Goal: Book appointment/travel/reservation

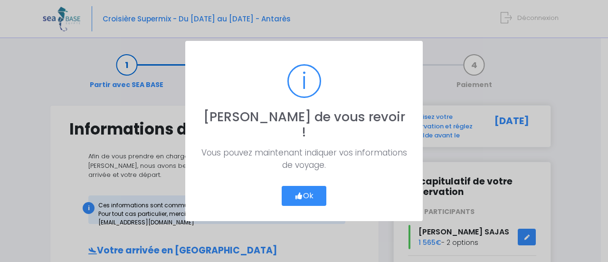
click at [308, 189] on button "Ok" at bounding box center [304, 196] width 45 height 20
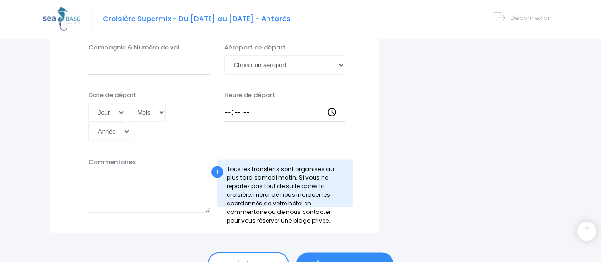
scroll to position [547, 0]
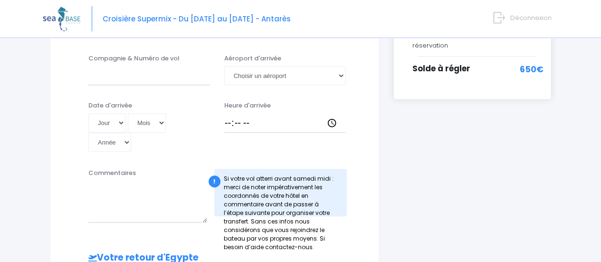
scroll to position [119, 0]
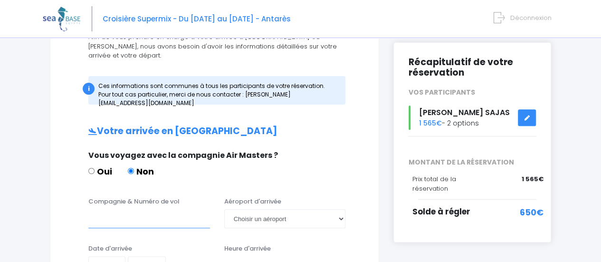
click at [157, 209] on input "Compagnie & Numéro de vol" at bounding box center [149, 218] width 122 height 19
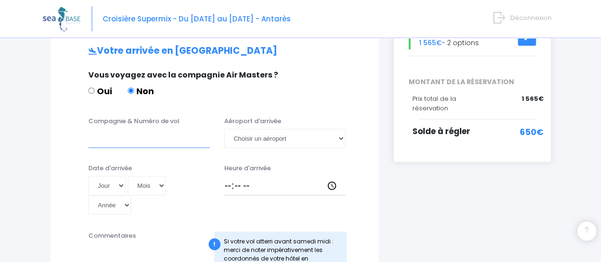
scroll to position [214, 0]
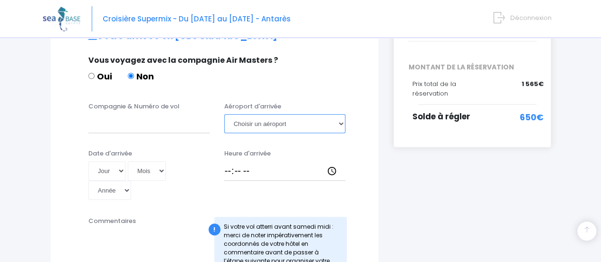
click at [289, 117] on select "Choisir un aéroport Hurghada Marsa Alam" at bounding box center [285, 123] width 122 height 19
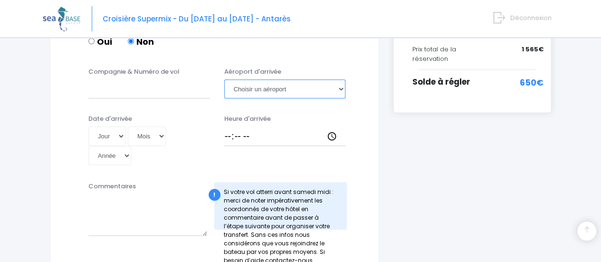
scroll to position [262, 0]
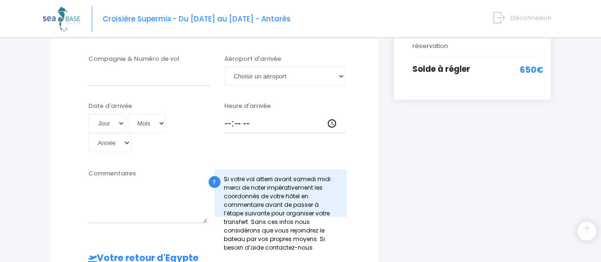
click at [409, 129] on div "i Finalisez votre réservation et réglez le solde avant le 22/09/2025 Récapitula…" at bounding box center [472, 178] width 172 height 670
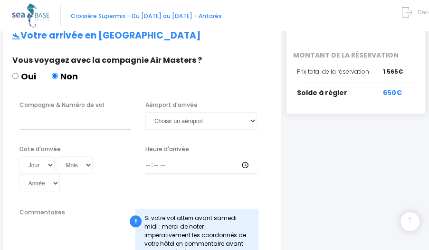
scroll to position [214, 0]
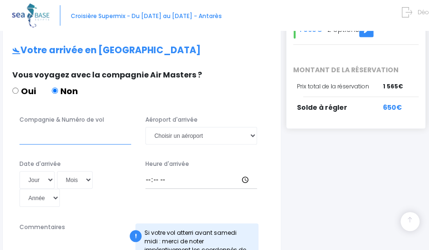
click at [96, 127] on input "Compagnie & Numéro de vol" at bounding box center [75, 136] width 112 height 18
click at [202, 160] on div "Heure d'arrivée" at bounding box center [201, 184] width 126 height 48
click at [47, 127] on input "turkish" at bounding box center [75, 136] width 112 height 18
paste input "0702"
type input "turkish 0702"
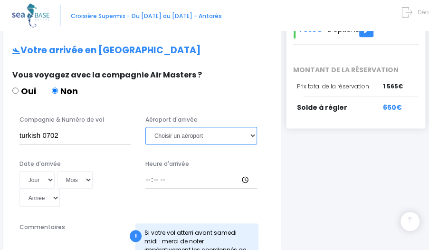
click at [171, 127] on select "Choisir un aéroport Hurghada Marsa Alam" at bounding box center [201, 136] width 112 height 18
select select "Hurghada"
click at [145, 127] on select "Choisir un aéroport Hurghada Marsa Alam" at bounding box center [201, 136] width 112 height 18
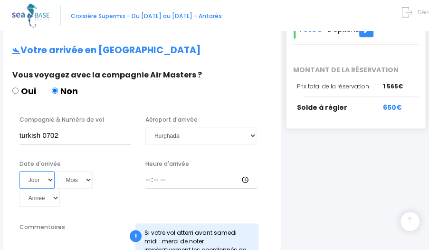
click at [38, 171] on select "Jour 01 02 03 04 05 06 07 08 09 10 11 12 13 14 15 16 17 18 19 20 21 22 23 24 25…" at bounding box center [36, 180] width 35 height 18
select select "23"
click at [19, 171] on select "Jour 01 02 03 04 05 06 07 08 09 10 11 12 13 14 15 16 17 18 19 20 21 22 23 24 25…" at bounding box center [36, 180] width 35 height 18
click at [73, 171] on select "Mois 01 02 03 04 05 06 07 08 09 10 11 12" at bounding box center [75, 180] width 36 height 18
select select "11"
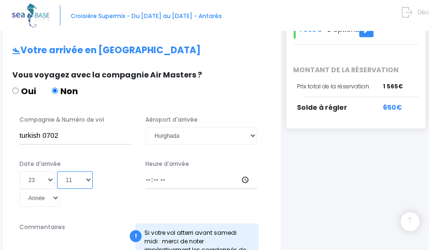
click at [57, 171] on select "Mois 01 02 03 04 05 06 07 08 09 10 11 12" at bounding box center [75, 180] width 36 height 18
click at [48, 189] on select "Année 2045 2044 2043 2042 2041 2040 2039 2038 2037 2036 2035 2034 2033 2032 203…" at bounding box center [39, 198] width 40 height 18
select select "2025"
click at [19, 189] on select "Année 2045 2044 2043 2042 2041 2040 2039 2038 2037 2036 2035 2034 2033 2032 203…" at bounding box center [39, 198] width 40 height 18
type input "2025-11-23"
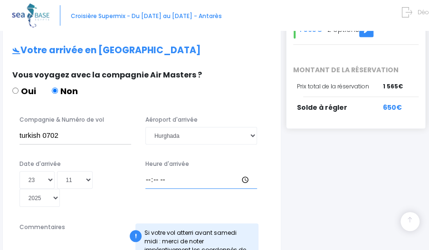
click at [188, 171] on input "Heure d'arrivée" at bounding box center [201, 180] width 112 height 18
click at [148, 171] on input "Heure d'arrivée" at bounding box center [201, 180] width 112 height 18
click at [244, 171] on input "Heure d'arrivée" at bounding box center [201, 180] width 112 height 18
type input "03:45"
click at [183, 186] on div "Heure d'arrivée 03:45" at bounding box center [201, 184] width 126 height 48
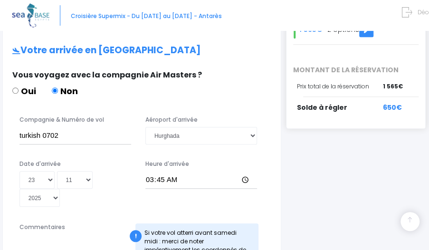
click at [205, 185] on div "Heure d'arrivée 03:45" at bounding box center [201, 184] width 126 height 48
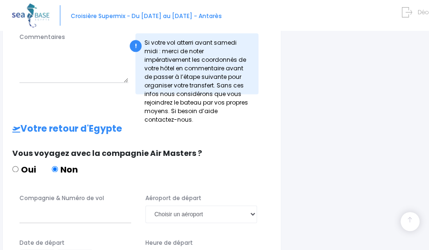
scroll to position [452, 0]
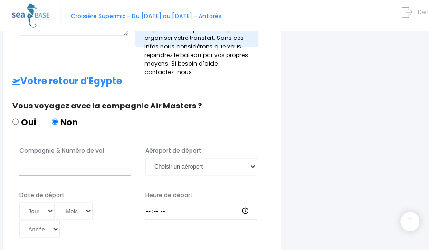
click at [83, 158] on input "Compagnie & Numéro de vol" at bounding box center [75, 167] width 112 height 18
type input "turkish"
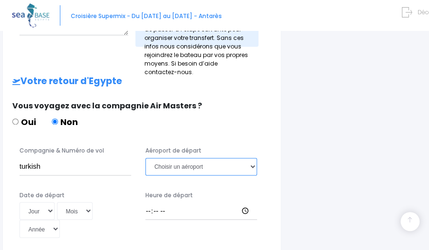
click at [201, 158] on select "Choisir un aéroport Hurghada Marsa Alam" at bounding box center [201, 167] width 112 height 18
select select "Hurghada"
click at [145, 158] on select "Choisir un aéroport Hurghada Marsa Alam" at bounding box center [201, 167] width 112 height 18
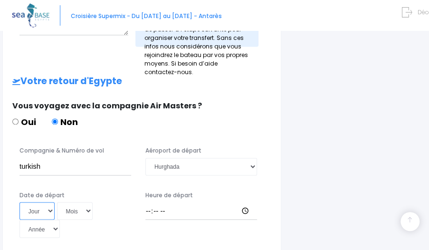
click at [41, 202] on select "Jour 01 02 03 04 05 06 07 08 09 10 11 12 13 14 15 16 17 18 19 20 21 22 23 24 25…" at bounding box center [36, 211] width 35 height 18
select select "29"
click at [19, 202] on select "Jour 01 02 03 04 05 06 07 08 09 10 11 12 13 14 15 16 17 18 19 20 21 22 23 24 25…" at bounding box center [36, 211] width 35 height 18
click at [69, 202] on select "Mois 01 02 03 04 05 06 07 08 09 10 11 12" at bounding box center [75, 211] width 36 height 18
select select "11"
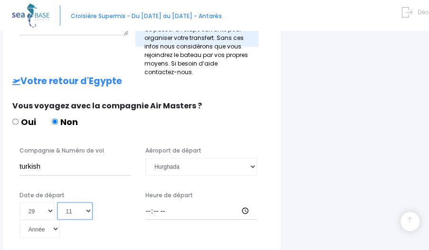
click at [57, 202] on select "Mois 01 02 03 04 05 06 07 08 09 10 11 12" at bounding box center [75, 211] width 36 height 18
click at [38, 220] on select "Année 2045 2044 2043 2042 2041 2040 2039 2038 2037 2036 2035 2034 2033 2032 203…" at bounding box center [39, 229] width 40 height 18
select select "2025"
click at [19, 220] on select "Année 2045 2044 2043 2042 2041 2040 2039 2038 2037 2036 2035 2034 2033 2032 203…" at bounding box center [39, 229] width 40 height 18
type input "2025-11-29"
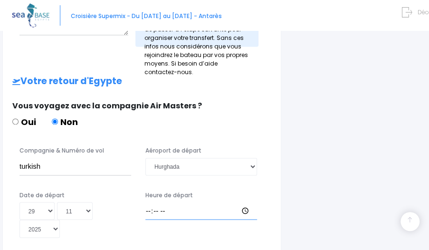
click at [179, 202] on input "Heure de départ" at bounding box center [201, 211] width 112 height 18
click at [243, 202] on input "Heure de départ" at bounding box center [201, 211] width 112 height 18
type input "05:00"
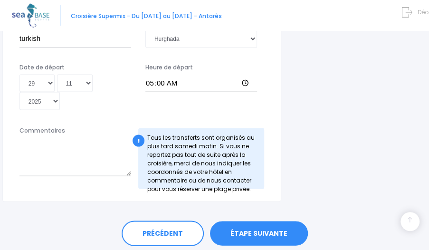
scroll to position [594, 0]
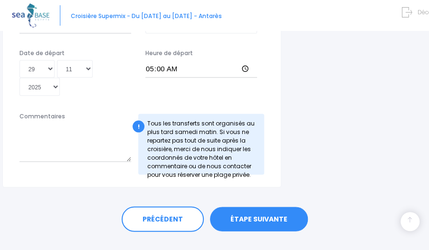
click at [259, 207] on link "ÉTAPE SUIVANTE" at bounding box center [259, 219] width 98 height 25
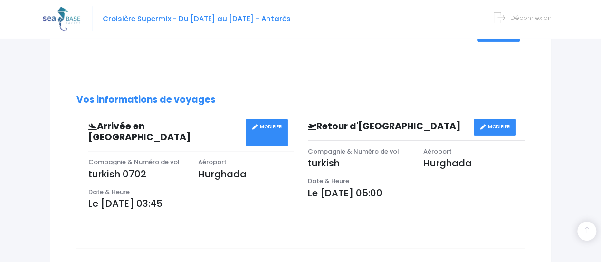
scroll to position [238, 0]
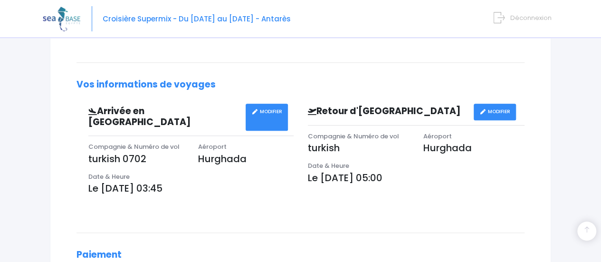
click at [494, 112] on link "MODIFIER" at bounding box center [495, 112] width 42 height 17
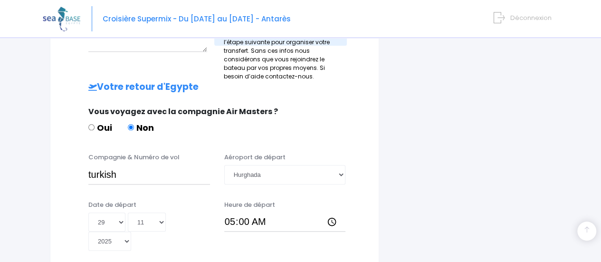
scroll to position [475, 0]
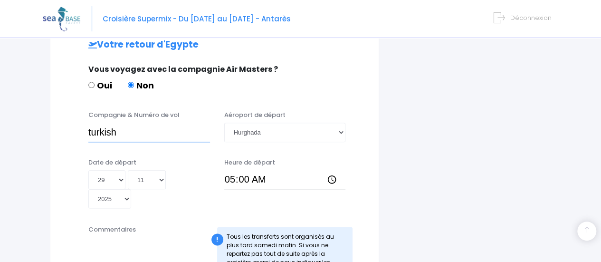
click at [156, 123] on input "turkish" at bounding box center [149, 132] width 122 height 19
click at [153, 123] on input "turkish" at bounding box center [149, 132] width 122 height 19
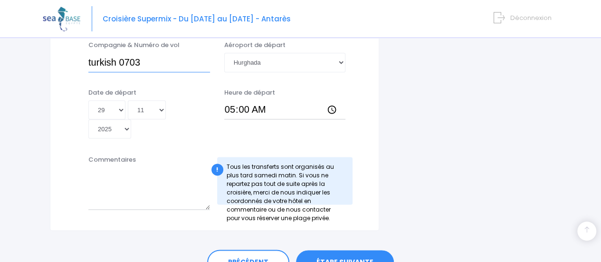
scroll to position [547, 0]
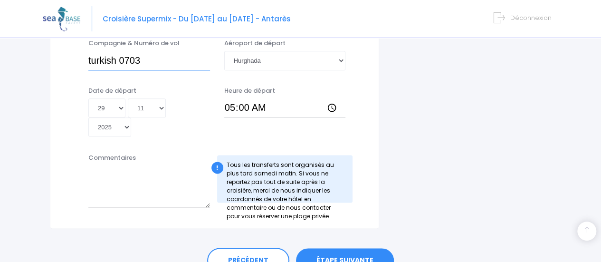
type input "turkish 0703"
click at [353, 248] on link "ÉTAPE SUIVANTE" at bounding box center [345, 260] width 98 height 25
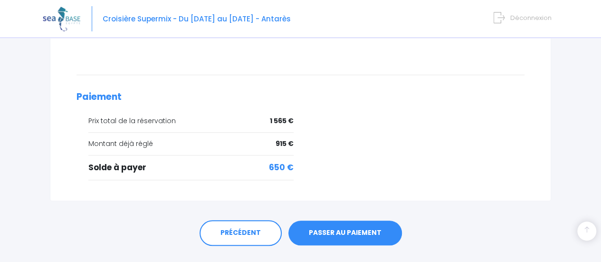
scroll to position [404, 0]
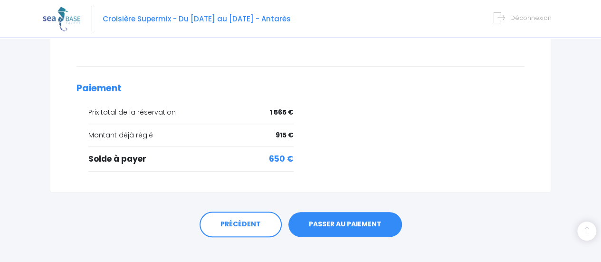
click at [345, 212] on link "PASSER AU PAIEMENT" at bounding box center [345, 224] width 114 height 25
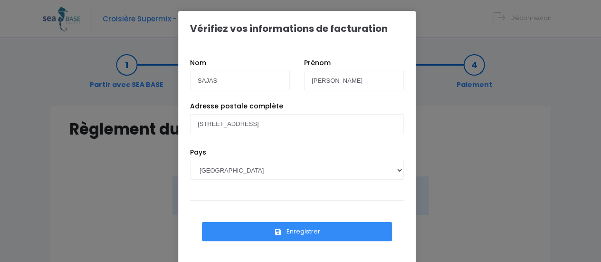
scroll to position [19, 0]
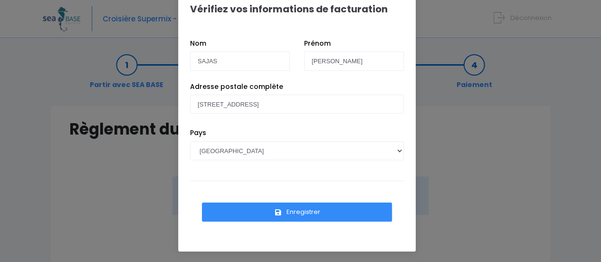
click at [312, 214] on button "Enregistrer" at bounding box center [297, 211] width 190 height 19
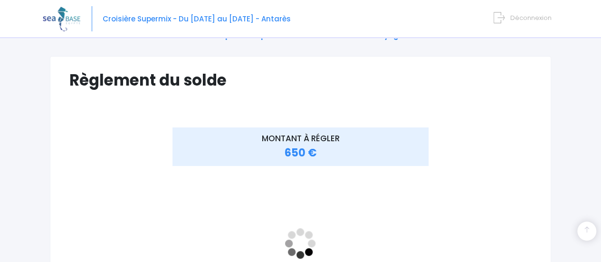
scroll to position [30, 0]
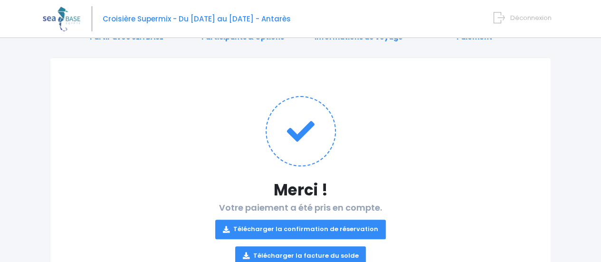
scroll to position [94, 0]
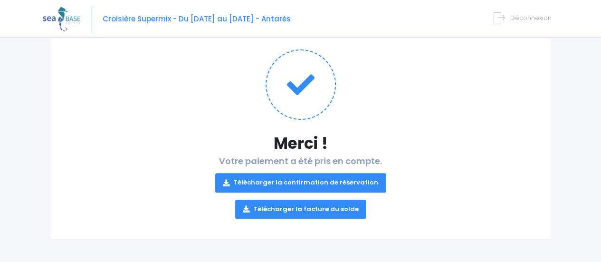
click at [325, 183] on link "Télécharger la confirmation de réservation" at bounding box center [300, 182] width 171 height 19
click at [418, 198] on p "Télécharger la confirmation de réservation Télécharger la facture du solde" at bounding box center [300, 192] width 462 height 53
click at [325, 210] on link "Télécharger la facture du solde" at bounding box center [300, 209] width 131 height 19
